Goal: Task Accomplishment & Management: Manage account settings

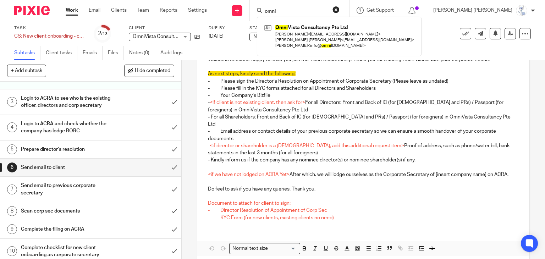
scroll to position [71, 0]
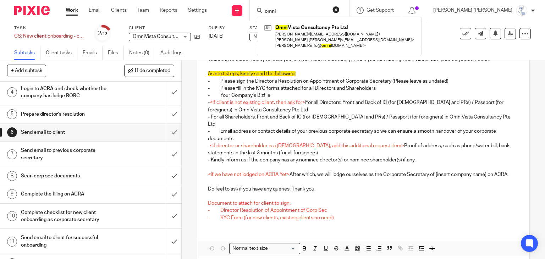
type input "omni"
click at [72, 199] on h1 "Complete the filing on ACRA" at bounding box center [67, 194] width 93 height 11
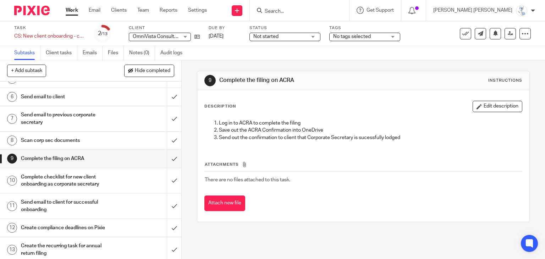
scroll to position [116, 0]
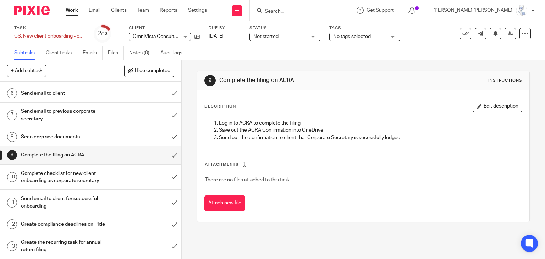
click at [85, 202] on h1 "Send email to client for successful onboarding" at bounding box center [67, 202] width 93 height 18
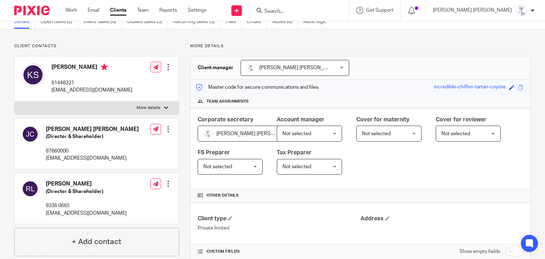
scroll to position [15, 0]
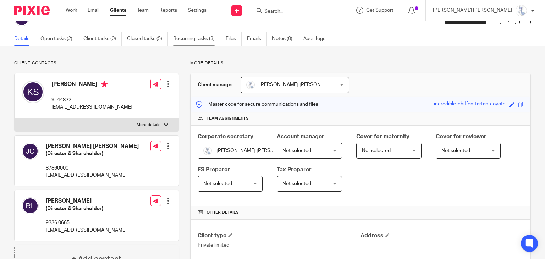
click at [188, 38] on link "Recurring tasks (3)" at bounding box center [196, 39] width 47 height 14
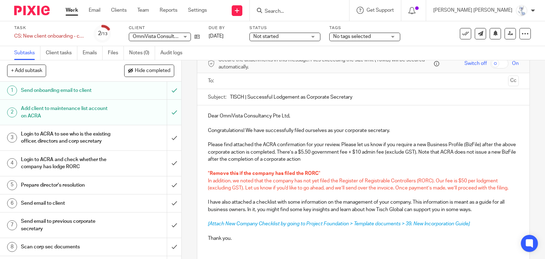
scroll to position [71, 0]
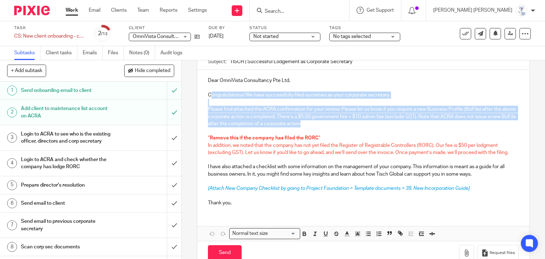
drag, startPoint x: 207, startPoint y: 92, endPoint x: 324, endPoint y: 123, distance: 120.5
click at [324, 123] on div "Dear OmniVista Consultancy Pte Ltd, Congratulations! We have successfully filed…" at bounding box center [363, 141] width 332 height 142
click at [211, 99] on p at bounding box center [363, 102] width 311 height 7
drag, startPoint x: 204, startPoint y: 95, endPoint x: 328, endPoint y: 123, distance: 126.6
click at [328, 123] on div "Dear OmniVista Consultancy Pte Ltd, Congratulations! We have successfully filed…" at bounding box center [363, 141] width 332 height 142
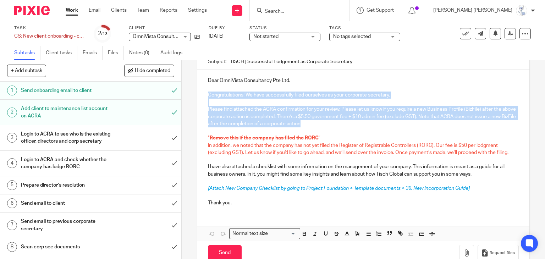
copy div "Congratulations! We have successfully filed ourselves as your corporate secreta…"
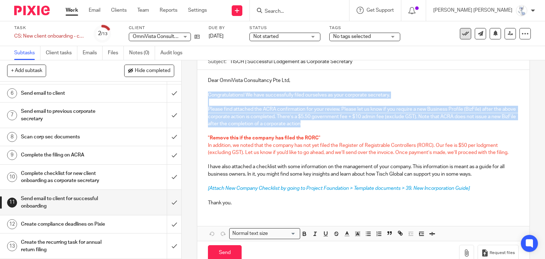
click at [462, 32] on icon at bounding box center [465, 33] width 7 height 7
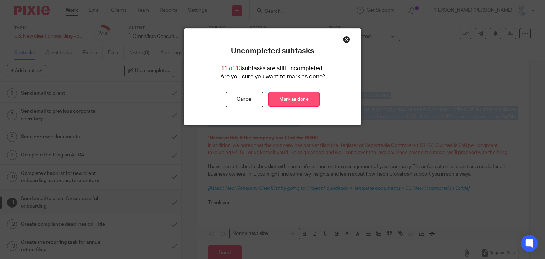
click at [295, 100] on link "Mark as done" at bounding box center [293, 99] width 51 height 15
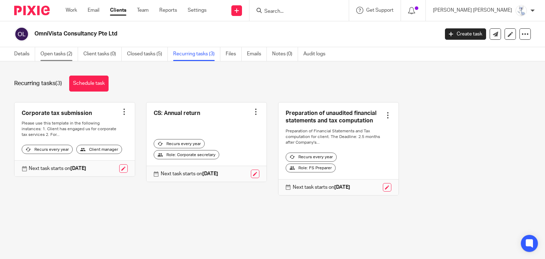
click at [59, 53] on link "Open tasks (2)" at bounding box center [59, 54] width 38 height 14
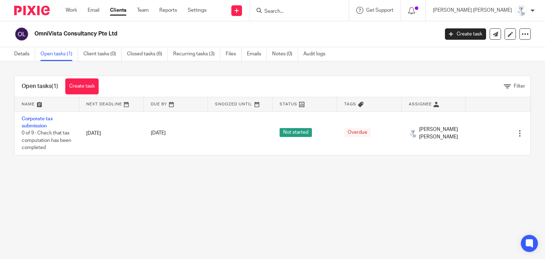
click at [327, 10] on input "Search" at bounding box center [296, 12] width 64 height 6
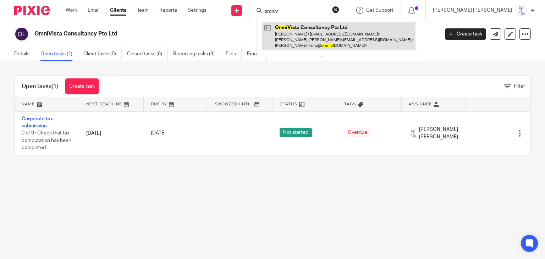
type input "omniv"
click at [339, 38] on link at bounding box center [338, 36] width 153 height 28
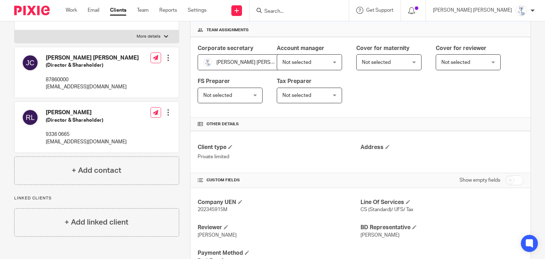
scroll to position [35, 0]
